Goal: Task Accomplishment & Management: Complete application form

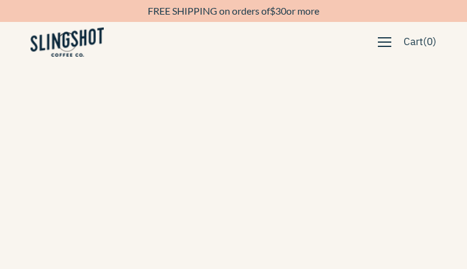
type input "nAGwRjUkyW"
type input "[EMAIL_ADDRESS][DOMAIN_NAME]"
type input "3455748304"
type input "PGODgoxOThBMb"
type input "DhEpKWBldeRD"
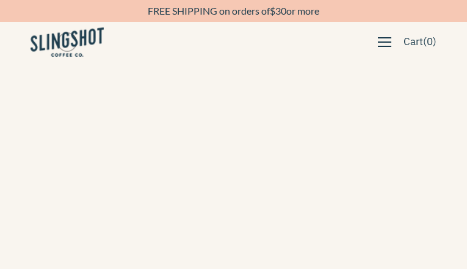
type input "[EMAIL_ADDRESS][DOMAIN_NAME]"
